Goal: Information Seeking & Learning: Learn about a topic

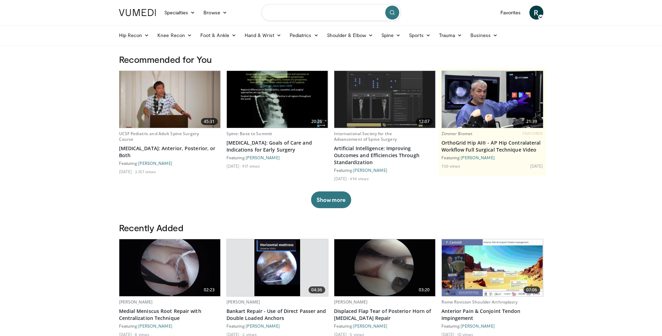
click at [291, 12] on input "Search topics, interventions" at bounding box center [332, 12] width 140 height 17
type input "**********"
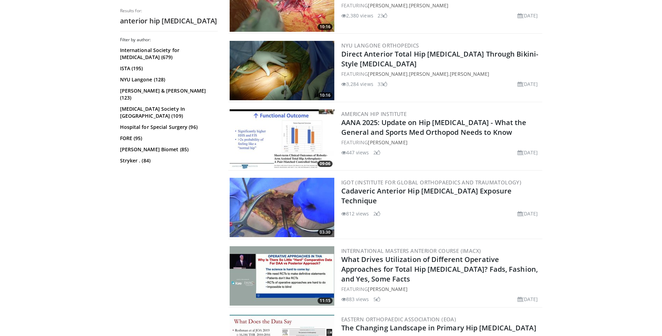
scroll to position [244, 0]
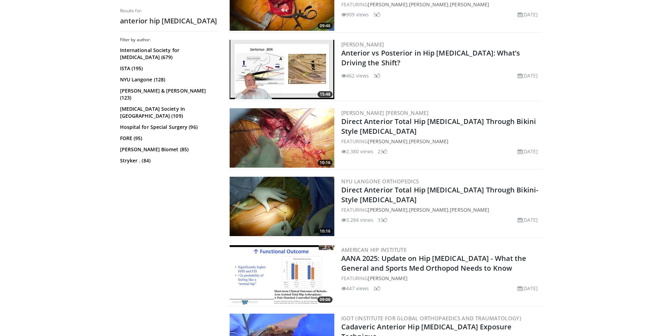
click at [299, 147] on img at bounding box center [282, 137] width 105 height 59
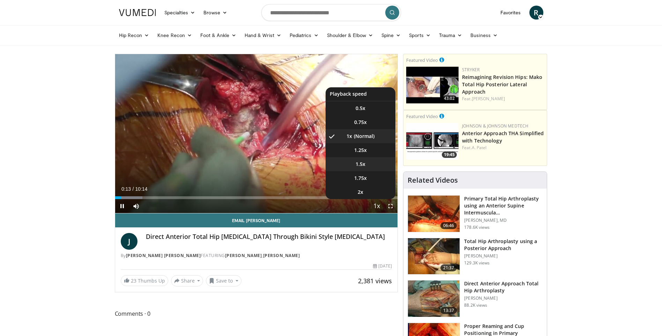
click at [369, 167] on li "1.5x" at bounding box center [361, 164] width 70 height 14
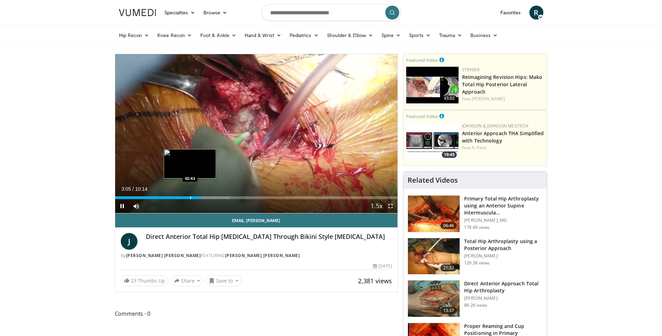
click at [190, 197] on div "Progress Bar" at bounding box center [190, 197] width 1 height 3
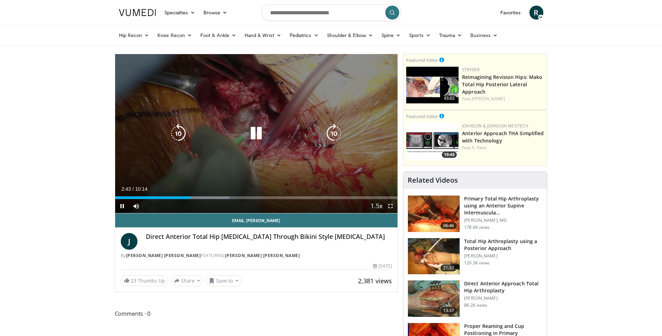
click at [254, 132] on icon "Video Player" at bounding box center [257, 134] width 20 height 20
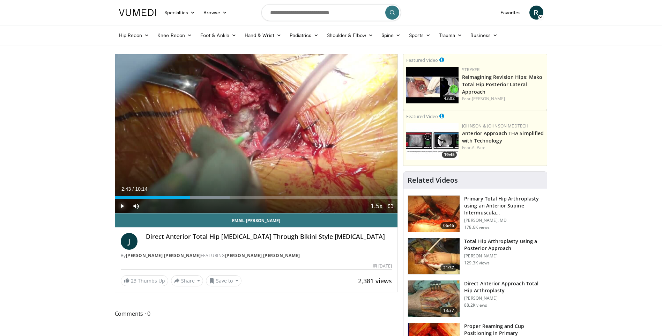
click at [123, 205] on span "Video Player" at bounding box center [122, 206] width 14 height 14
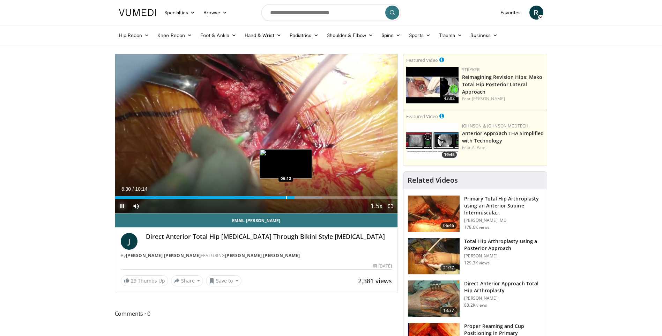
click at [287, 196] on div "Loaded : 73.25% 06:30 06:12" at bounding box center [256, 195] width 283 height 7
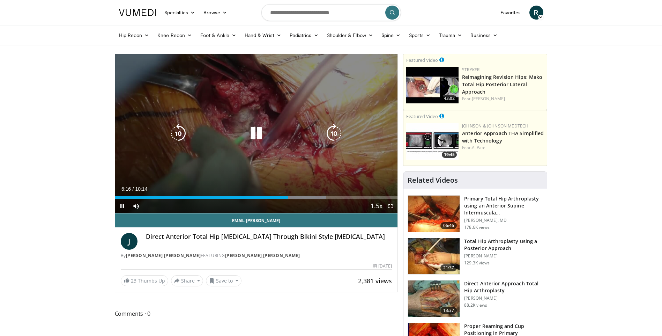
click at [259, 139] on icon "Video Player" at bounding box center [257, 134] width 20 height 20
click at [275, 178] on div "10 seconds Tap to unmute" at bounding box center [256, 133] width 283 height 159
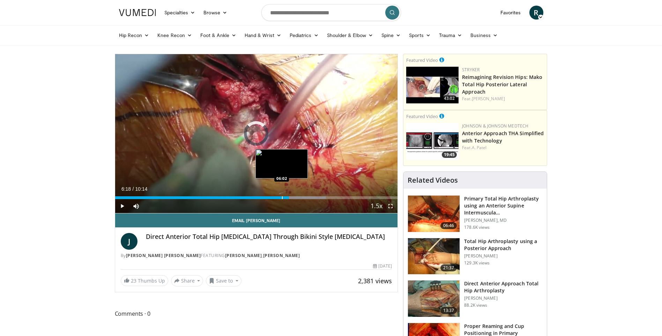
click at [282, 194] on div "Loaded : 74.68% 06:18 06:02" at bounding box center [256, 195] width 283 height 7
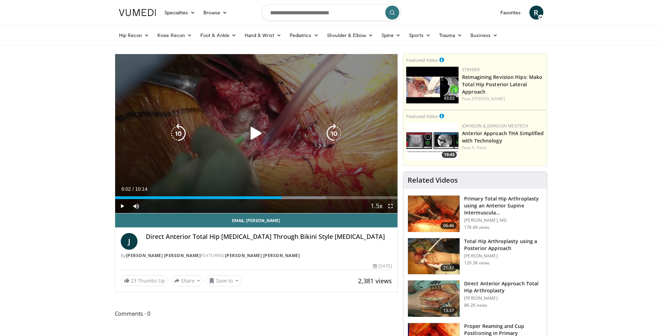
click at [257, 135] on icon "Video Player" at bounding box center [257, 134] width 20 height 20
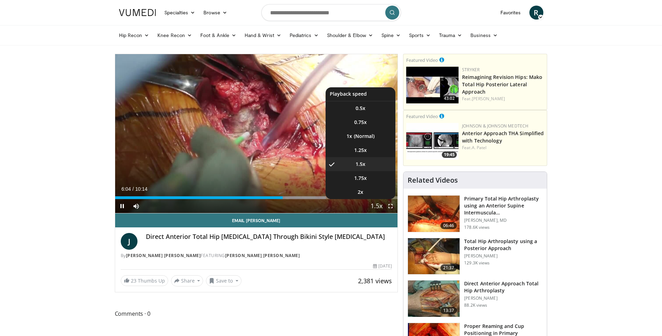
click at [380, 200] on span "Video Player" at bounding box center [377, 206] width 10 height 14
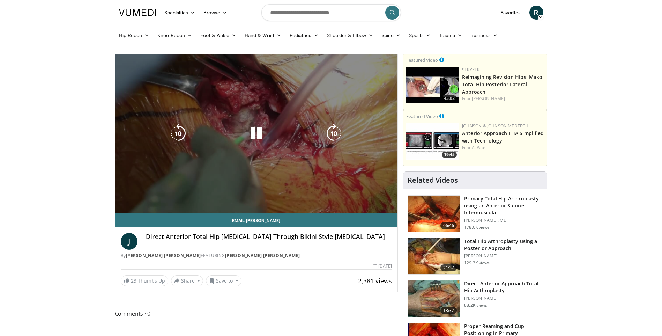
click at [379, 200] on span "Video Player" at bounding box center [377, 206] width 10 height 14
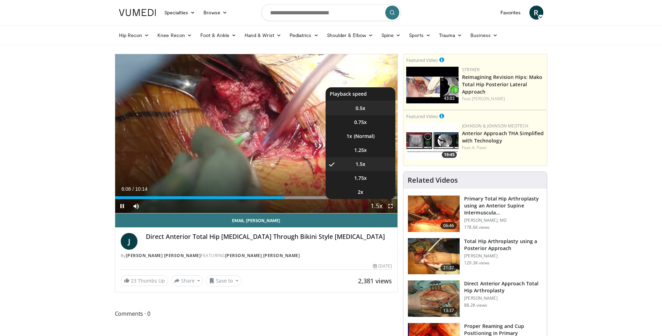
click at [367, 114] on li "0.5x" at bounding box center [361, 108] width 70 height 14
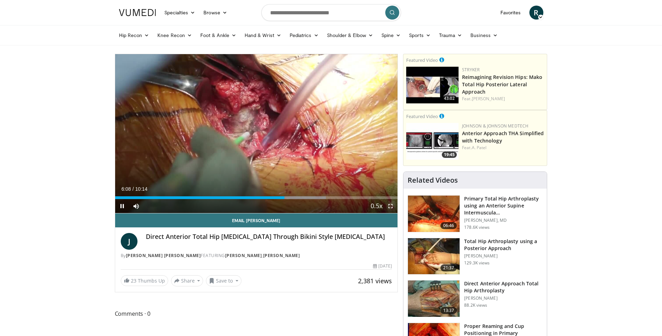
click at [391, 203] on span "Video Player" at bounding box center [391, 206] width 14 height 14
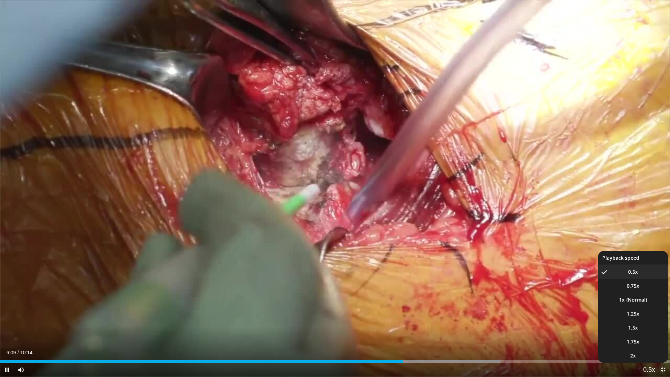
click at [645, 336] on span "Video Player" at bounding box center [650, 370] width 10 height 14
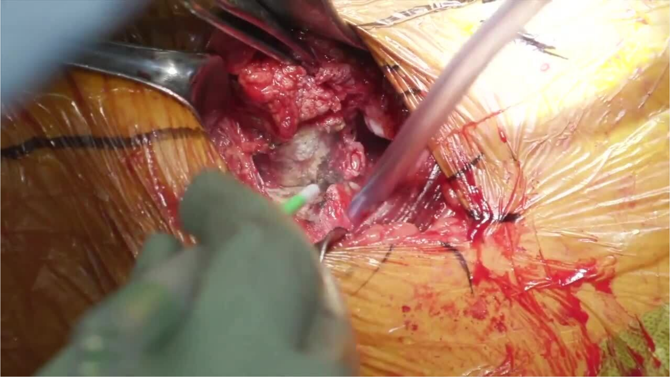
click at [645, 336] on video-js "**********" at bounding box center [335, 188] width 670 height 377
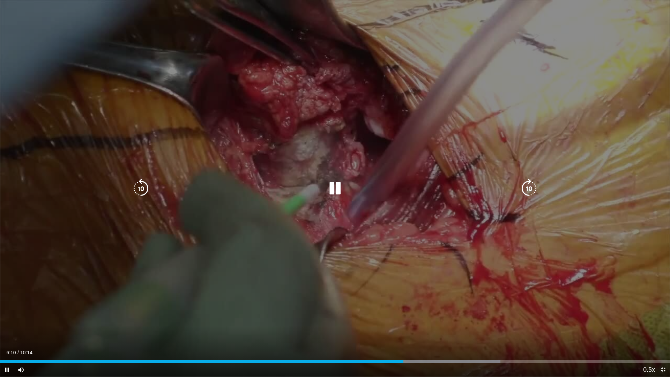
drag, startPoint x: 645, startPoint y: 366, endPoint x: 607, endPoint y: 321, distance: 58.8
click at [607, 321] on div "10 seconds Tap to unmute" at bounding box center [335, 188] width 670 height 377
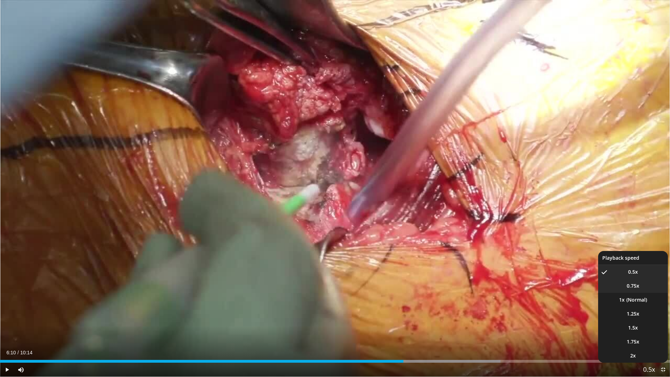
click at [634, 289] on span "0.75x" at bounding box center [633, 286] width 13 height 7
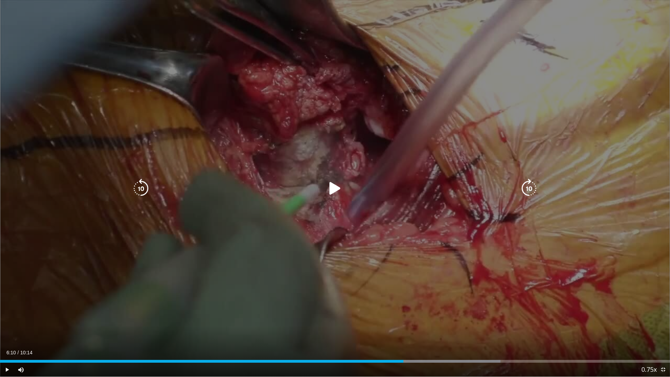
click at [338, 196] on icon "Video Player" at bounding box center [335, 189] width 20 height 20
click at [338, 185] on icon "Video Player" at bounding box center [335, 189] width 20 height 20
click at [333, 185] on icon "Video Player" at bounding box center [335, 189] width 20 height 20
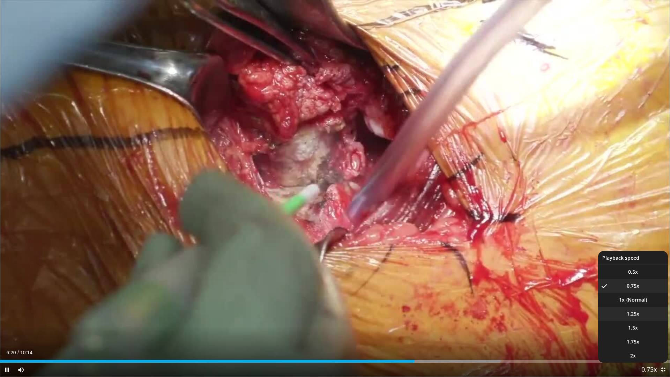
click at [639, 309] on li "1.25x" at bounding box center [634, 314] width 70 height 14
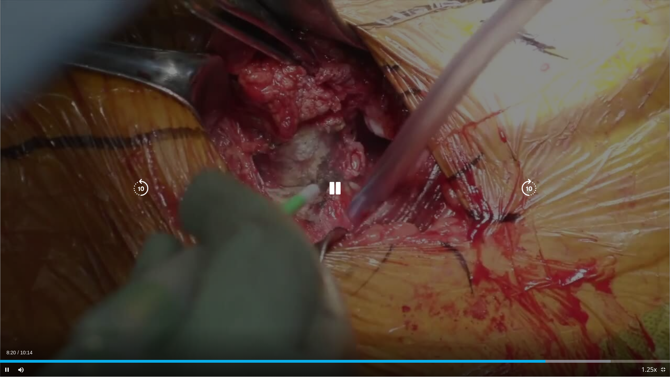
click at [140, 188] on icon "Video Player" at bounding box center [141, 189] width 20 height 20
click at [336, 184] on icon "Video Player" at bounding box center [335, 189] width 20 height 20
click at [337, 188] on icon "Video Player" at bounding box center [335, 189] width 20 height 20
click at [339, 186] on icon "Video Player" at bounding box center [335, 189] width 20 height 20
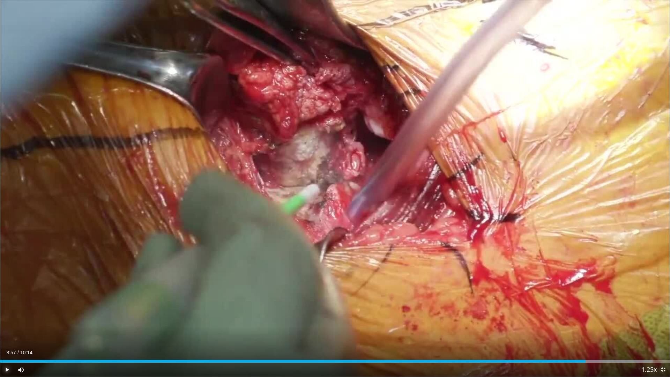
click at [7, 336] on span "Video Player" at bounding box center [7, 370] width 14 height 14
click at [664, 336] on span "Video Player" at bounding box center [664, 370] width 14 height 14
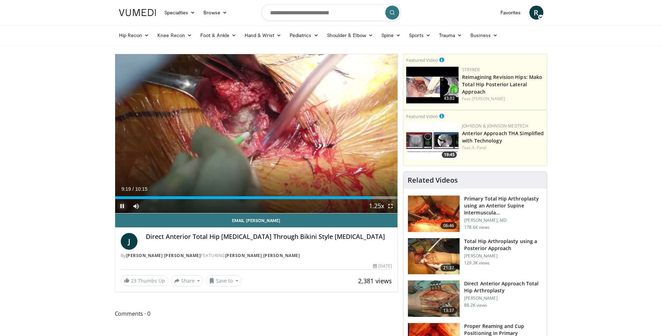
click at [120, 206] on span "Video Player" at bounding box center [122, 206] width 14 height 14
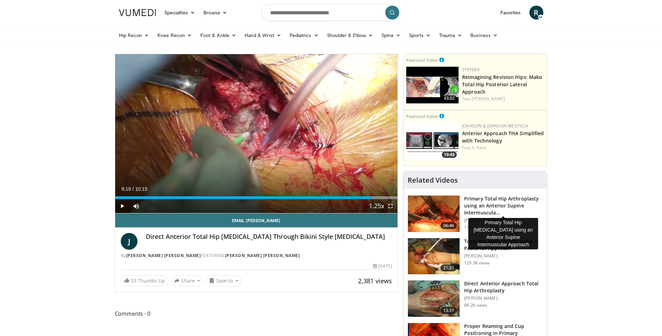
click at [477, 202] on h3 "Primary Total Hip Arthroplasty using an Anterior Supine Intermuscula…" at bounding box center [503, 205] width 79 height 21
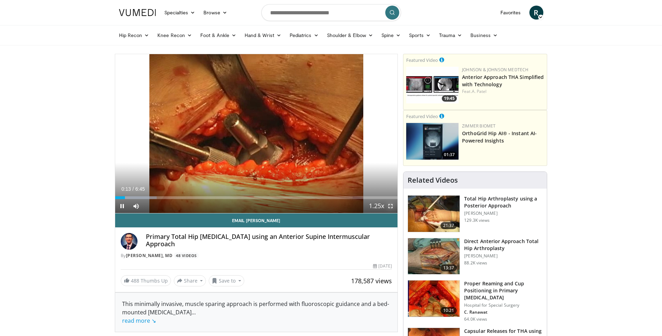
click at [389, 205] on span "Video Player" at bounding box center [391, 206] width 14 height 14
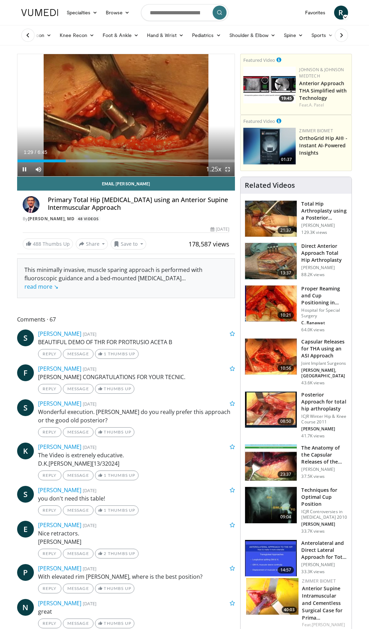
click at [230, 170] on span "Video Player" at bounding box center [228, 169] width 14 height 14
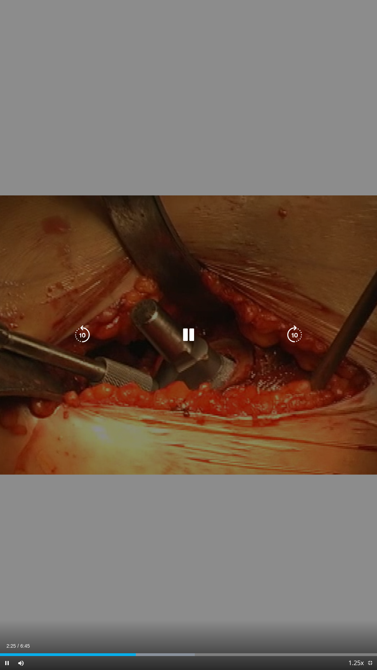
click at [79, 336] on icon "Video Player" at bounding box center [83, 335] width 20 height 20
click at [86, 331] on icon "Video Player" at bounding box center [83, 335] width 20 height 20
click at [189, 333] on icon "Video Player" at bounding box center [189, 335] width 20 height 20
